Goal: Book appointment/travel/reservation

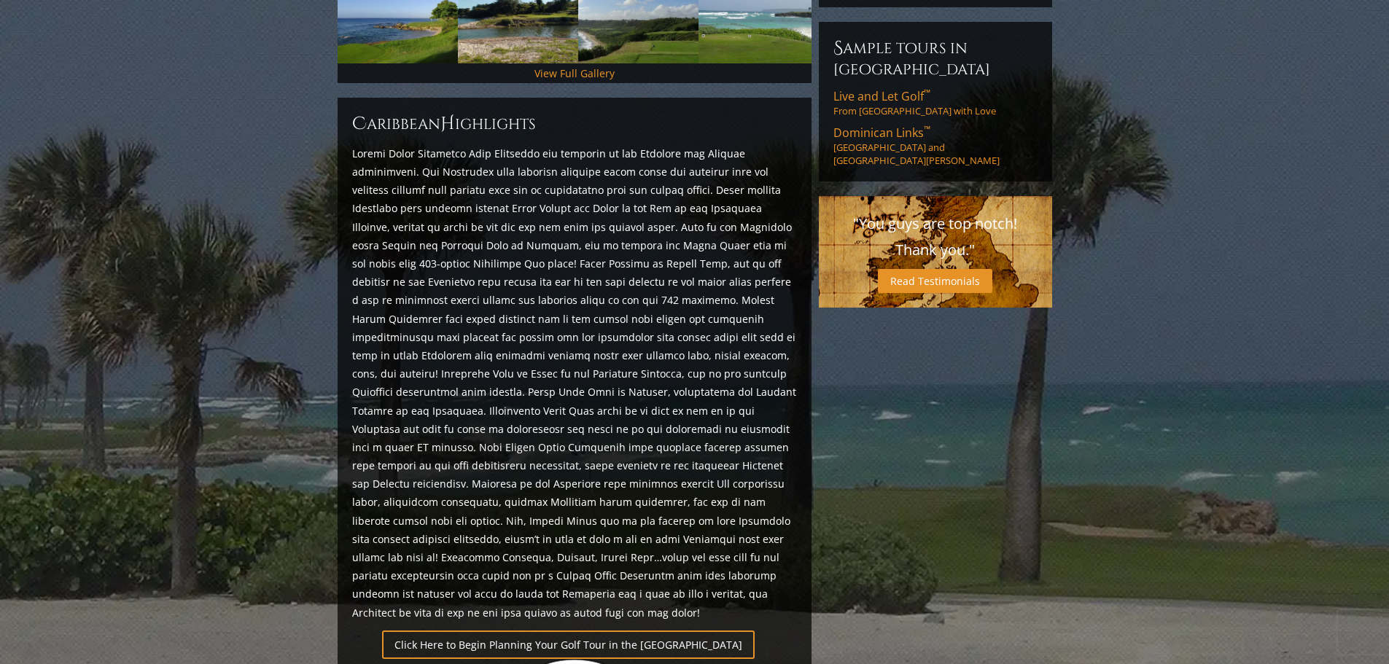
scroll to position [94, 0]
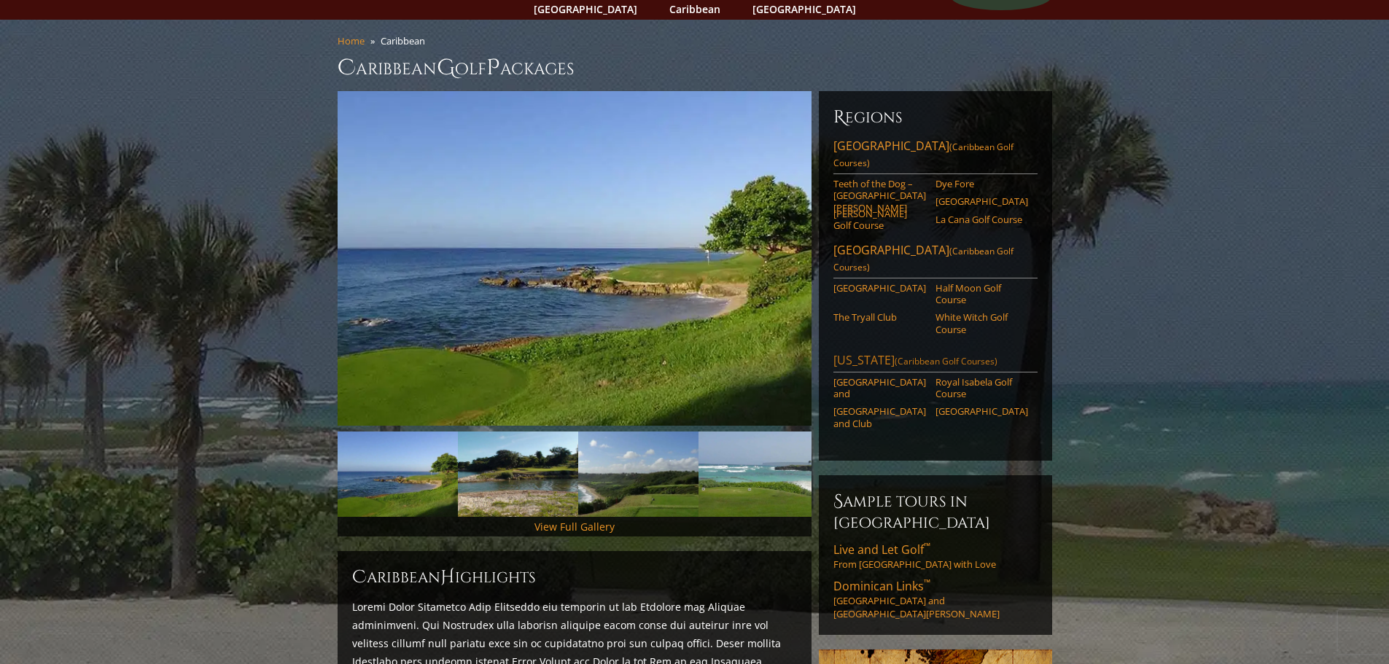
click at [870, 352] on link "[US_STATE] (Caribbean Golf Courses)" at bounding box center [935, 362] width 204 height 20
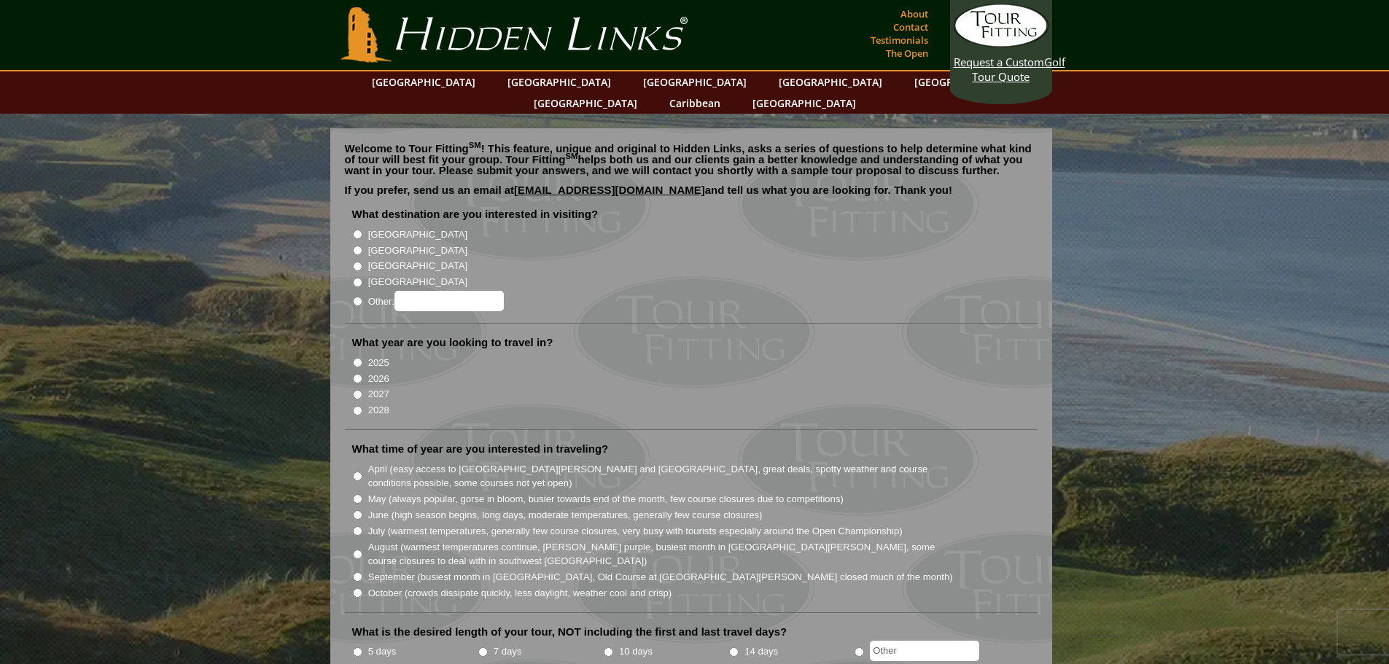
click at [358, 374] on input "2026" at bounding box center [357, 378] width 9 height 9
radio input "true"
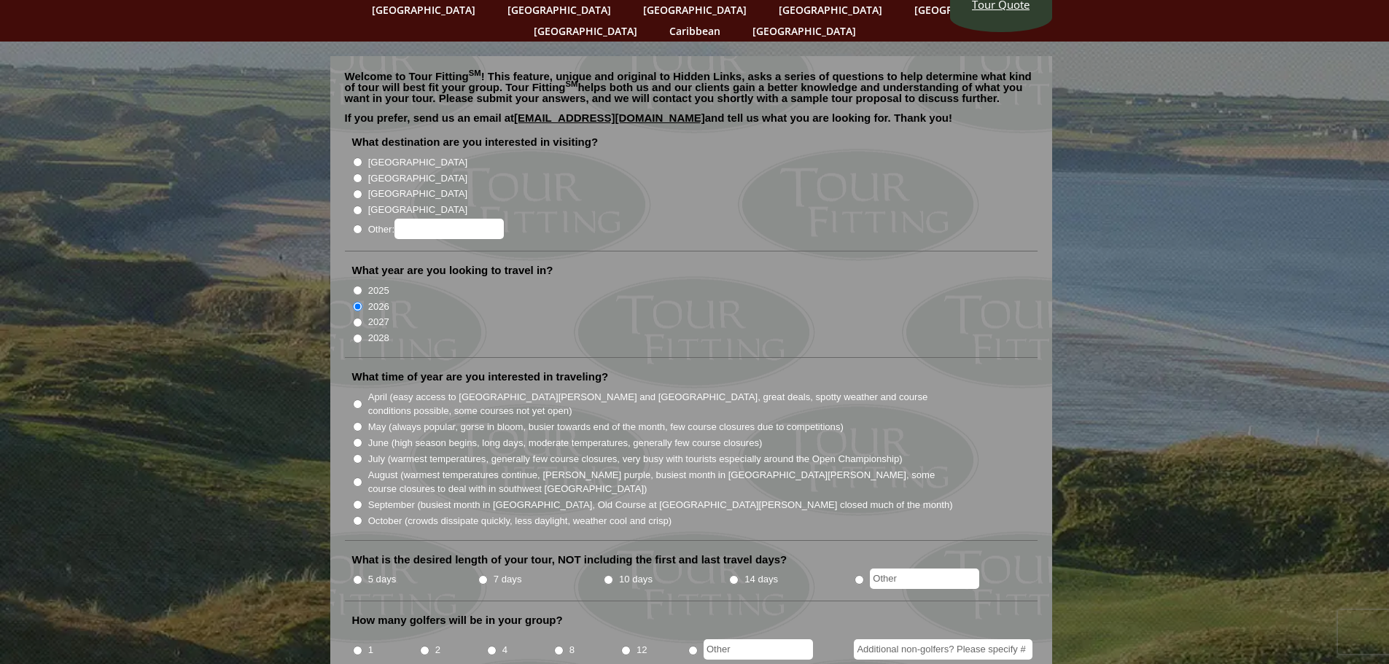
scroll to position [73, 0]
click at [357, 224] on input "Other:" at bounding box center [357, 228] width 9 height 9
radio input "true"
drag, startPoint x: 430, startPoint y: 203, endPoint x: 437, endPoint y: 192, distance: 12.8
click at [432, 218] on input "Other:" at bounding box center [449, 228] width 109 height 20
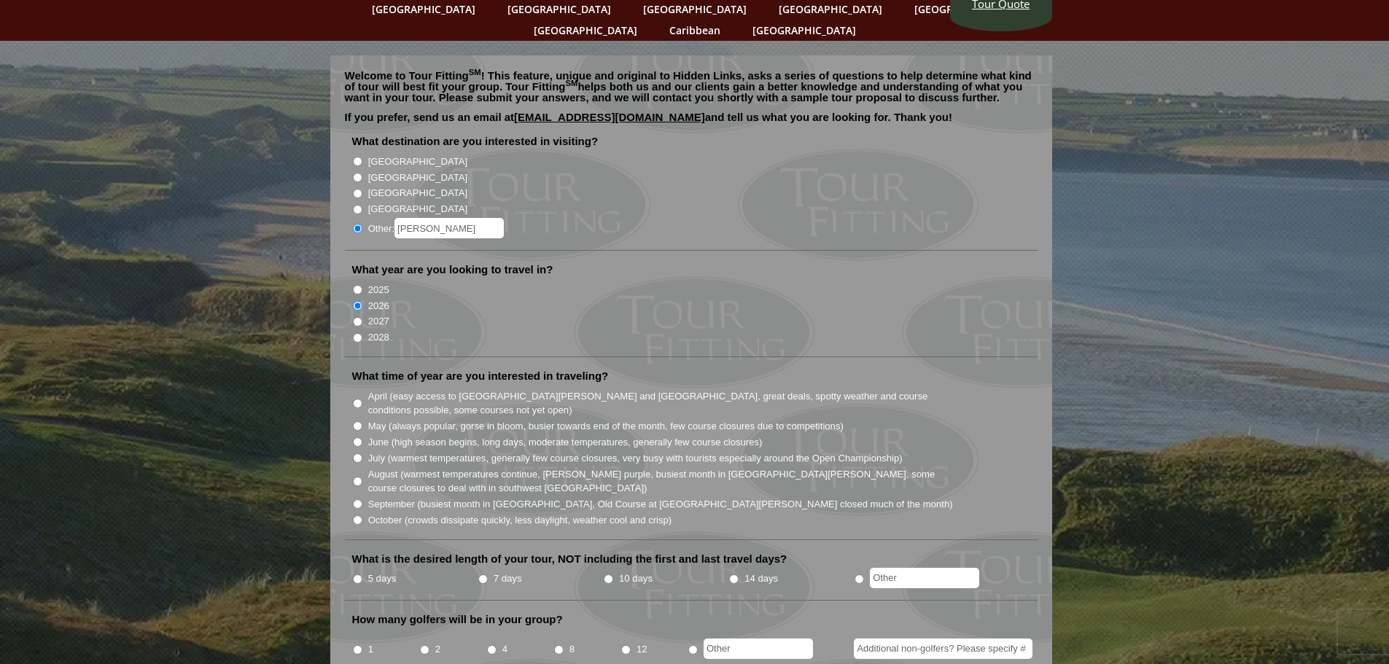
drag, startPoint x: 413, startPoint y: 203, endPoint x: 435, endPoint y: 214, distance: 24.5
click at [413, 218] on input "Ouerto Rico" at bounding box center [449, 228] width 109 height 20
type input "[US_STATE]"
click at [357, 454] on input "July (warmest temperatures, generally few course closures, very busy with touri…" at bounding box center [357, 458] width 9 height 9
radio input "true"
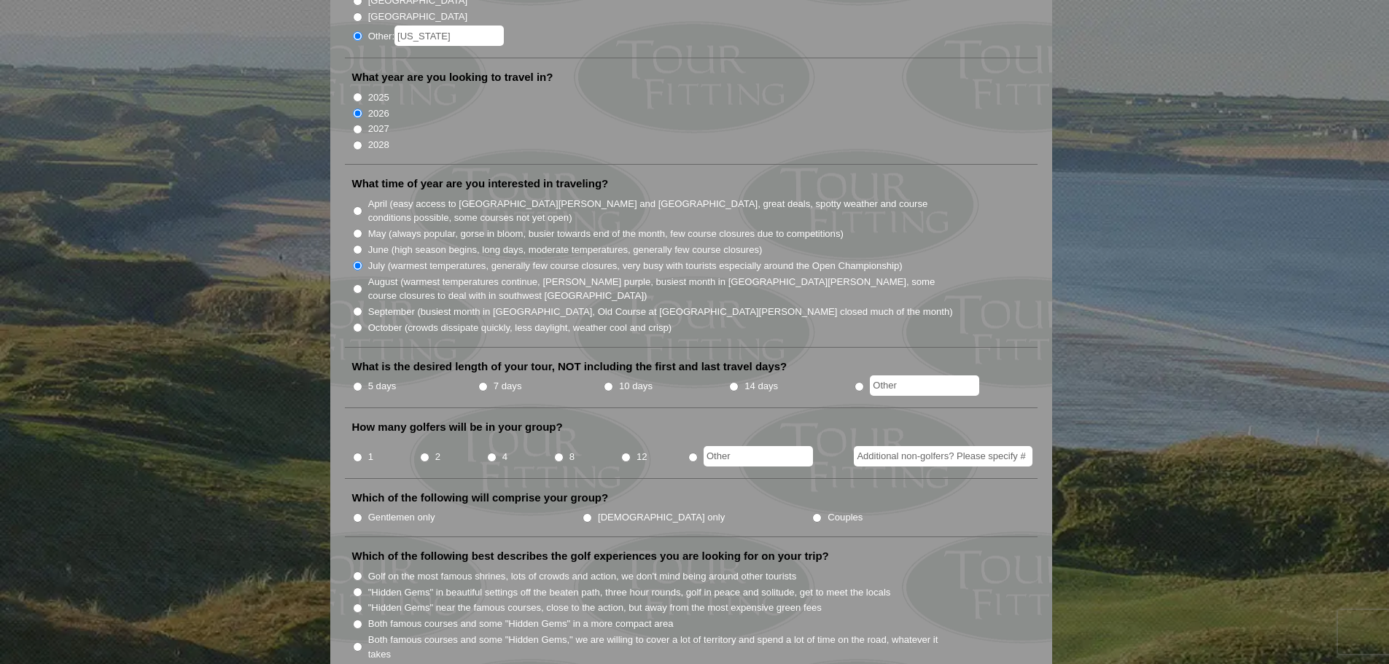
scroll to position [292, 0]
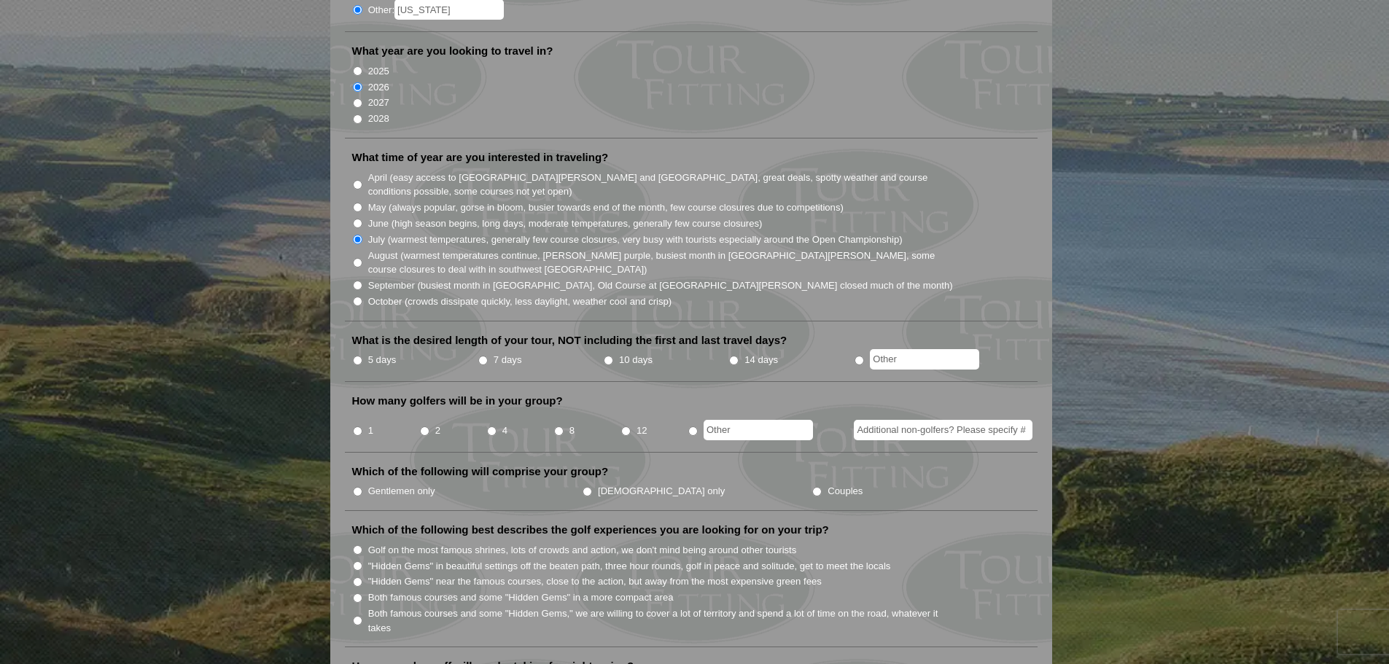
drag, startPoint x: 357, startPoint y: 341, endPoint x: 384, endPoint y: 351, distance: 27.9
click at [358, 356] on input "5 days" at bounding box center [357, 360] width 9 height 9
radio input "true"
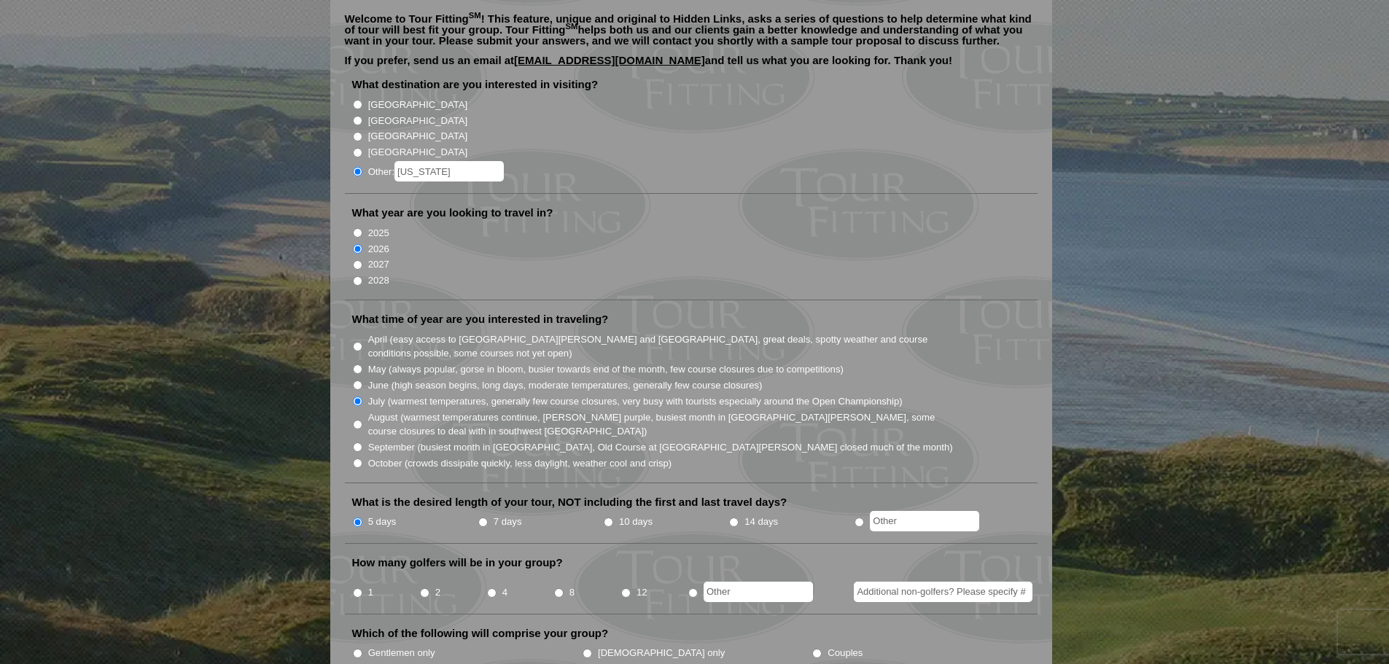
scroll to position [0, 0]
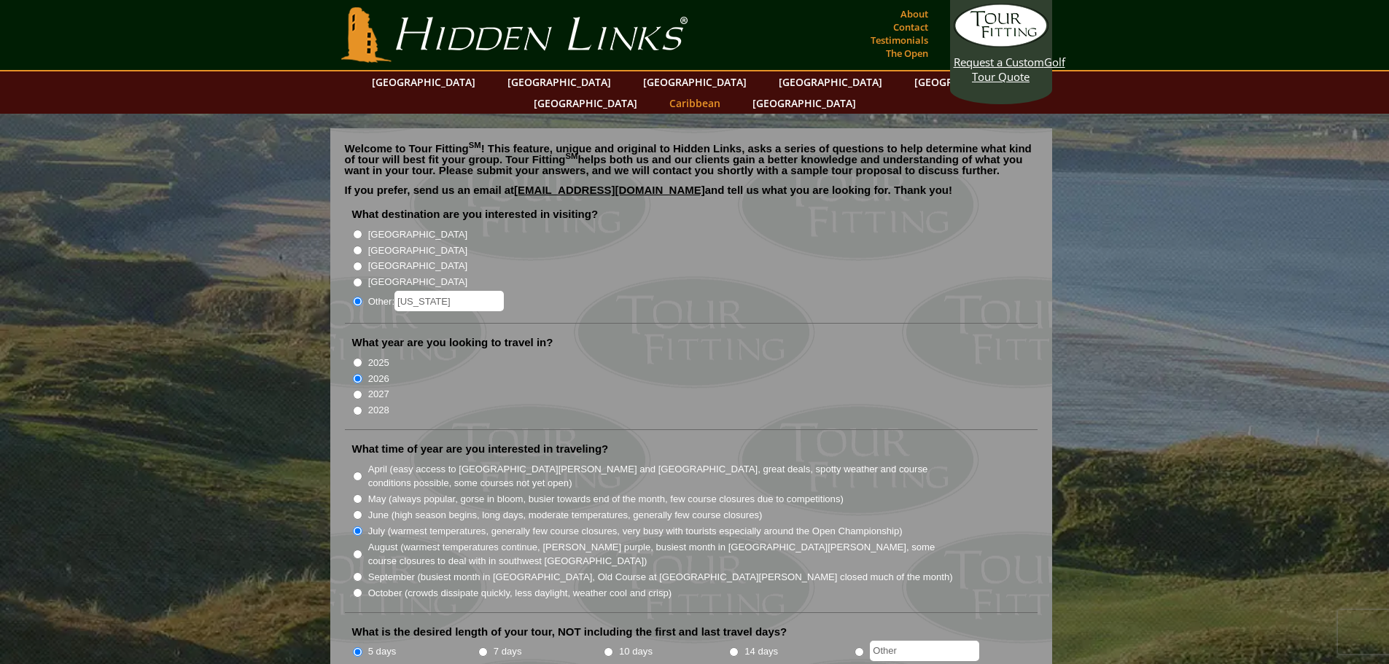
click at [728, 93] on link "Caribbean" at bounding box center [695, 103] width 66 height 21
